Goal: Use online tool/utility: Utilize a website feature to perform a specific function

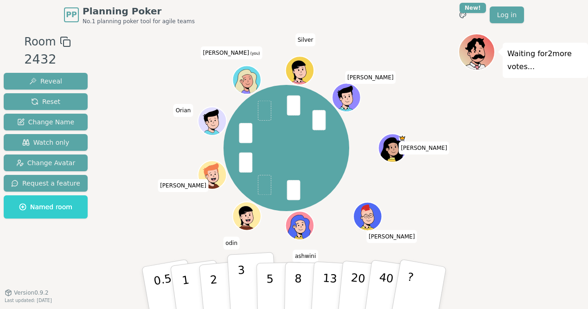
click at [240, 201] on p "3" at bounding box center [242, 288] width 10 height 51
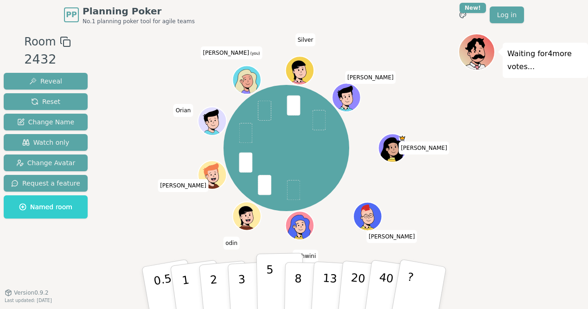
click at [277, 201] on button "5" at bounding box center [280, 288] width 48 height 70
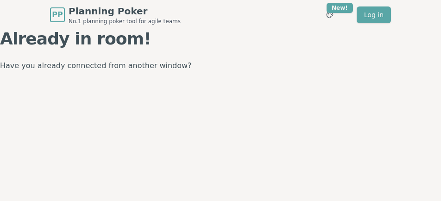
drag, startPoint x: 3, startPoint y: 1, endPoint x: 8, endPoint y: -40, distance: 42.0
click at [8, 0] on html "PP Planning Poker No.1 planning poker tool for agile teams Toggle theme New! Lo…" at bounding box center [220, 100] width 441 height 201
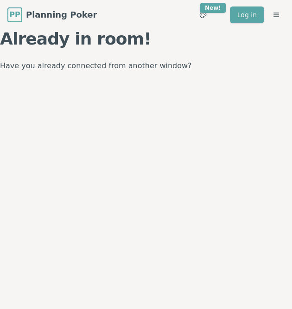
click at [248, 102] on div "PP Planning Poker No.1 planning poker tool for agile teams Toggle theme New! Lo…" at bounding box center [146, 154] width 292 height 309
click at [292, 9] on html "PP Planning Poker No.1 planning poker tool for agile teams Toggle theme New! Lo…" at bounding box center [146, 154] width 292 height 309
